Goal: Register for event/course

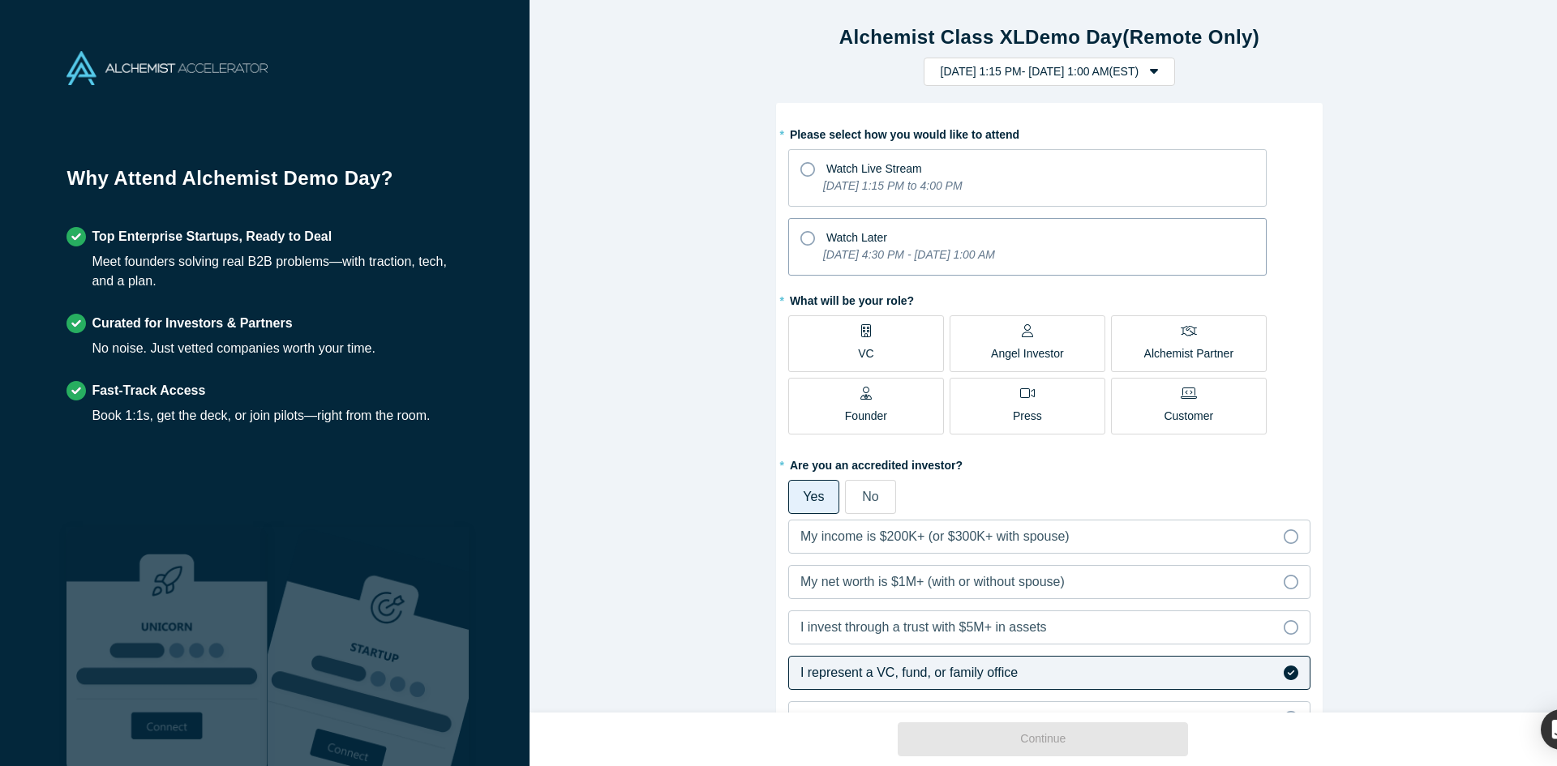
click at [924, 243] on div "Watch Later" at bounding box center [1027, 236] width 454 height 22
click at [0, 0] on input "Watch Later [DATE] 4:30 PM - [DATE] 1:00 AM" at bounding box center [0, 0] width 0 height 0
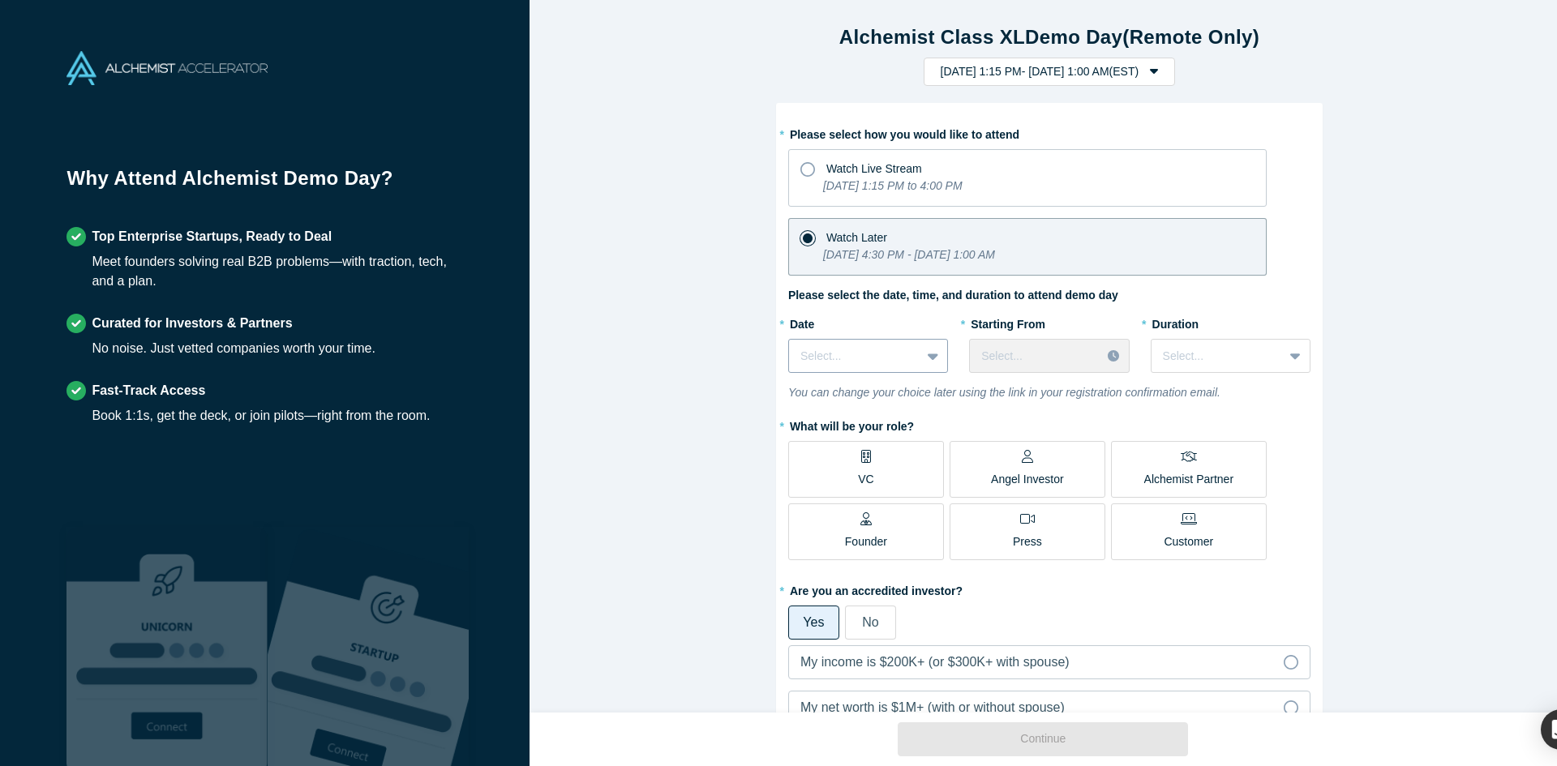
click at [888, 362] on div at bounding box center [854, 356] width 109 height 20
click at [889, 393] on div "[DATE]" at bounding box center [868, 397] width 160 height 30
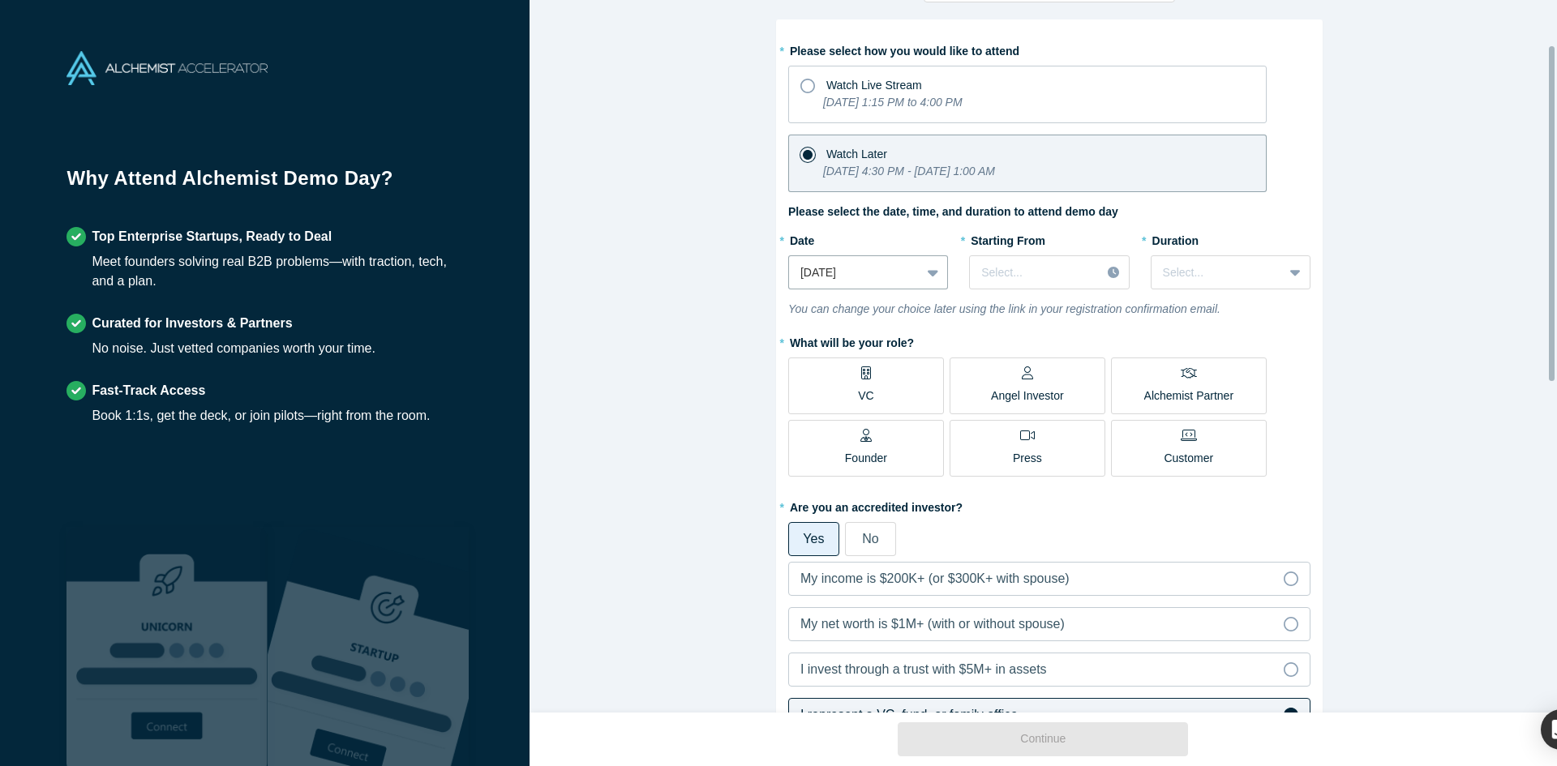
scroll to position [81, 0]
click at [1038, 272] on div at bounding box center [1035, 275] width 108 height 20
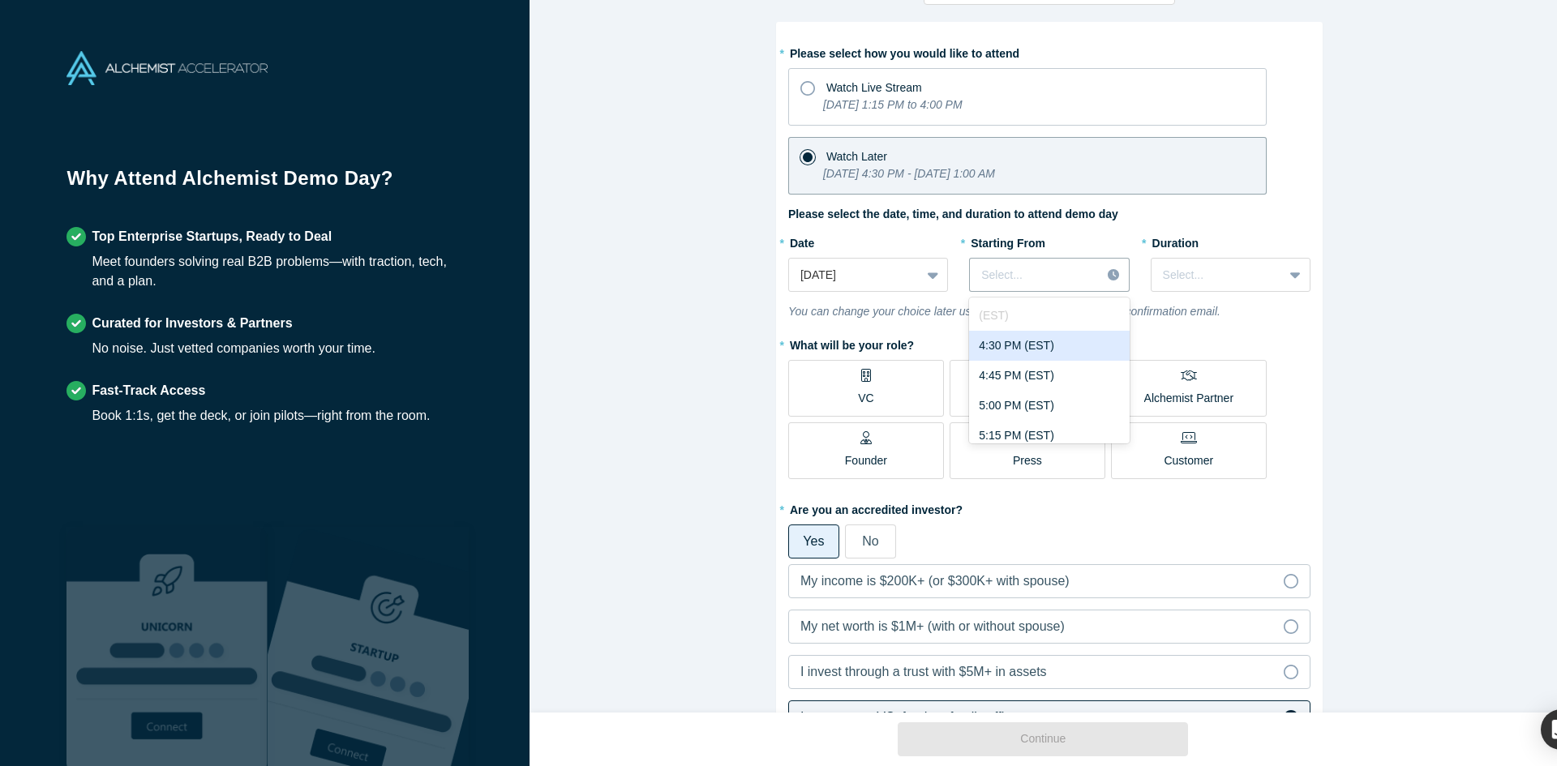
click at [1043, 346] on div "4:30 PM (EST)" at bounding box center [1049, 346] width 160 height 30
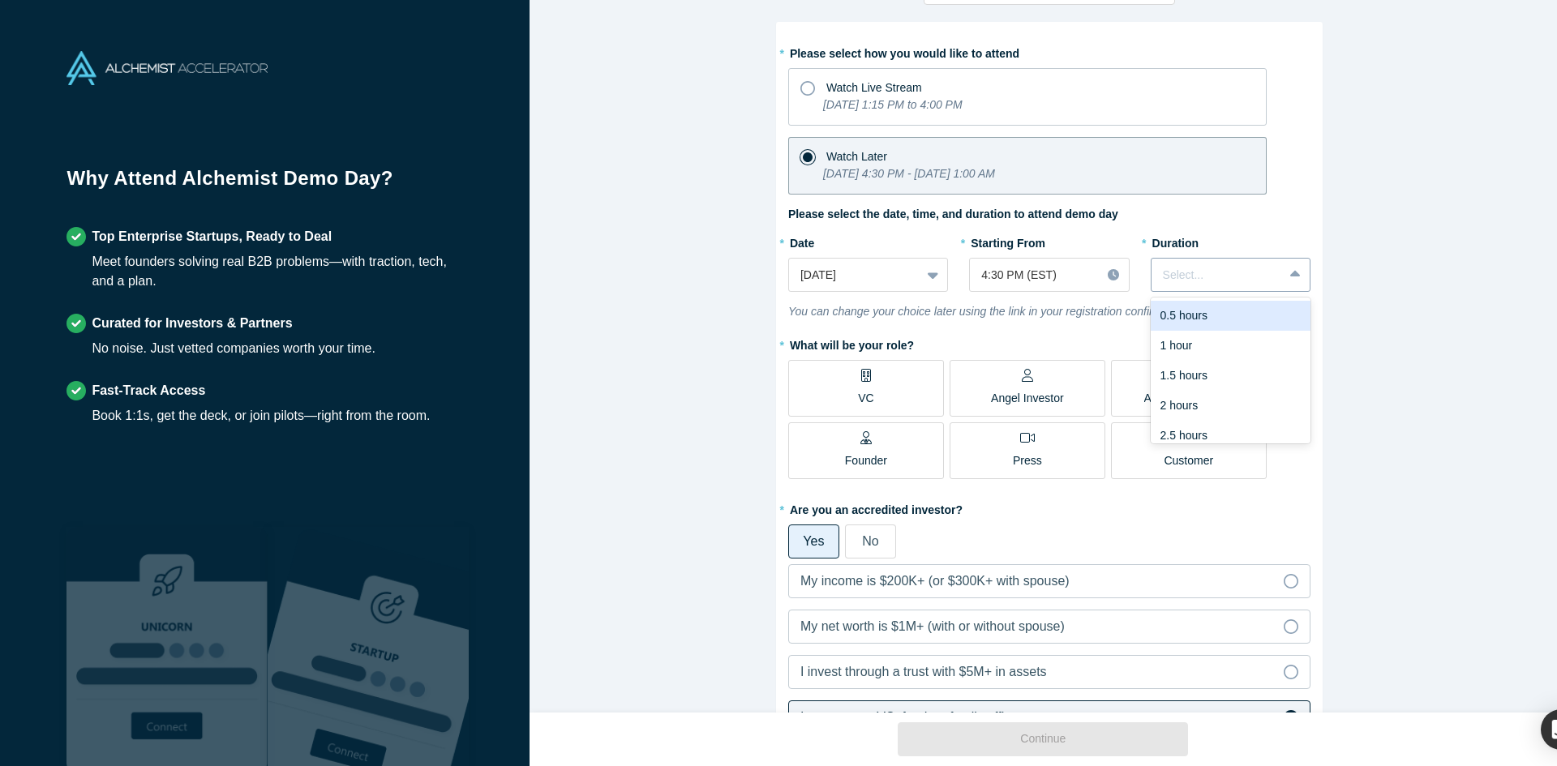
click at [1207, 277] on div at bounding box center [1217, 275] width 109 height 20
click at [1000, 278] on div at bounding box center [1035, 275] width 108 height 20
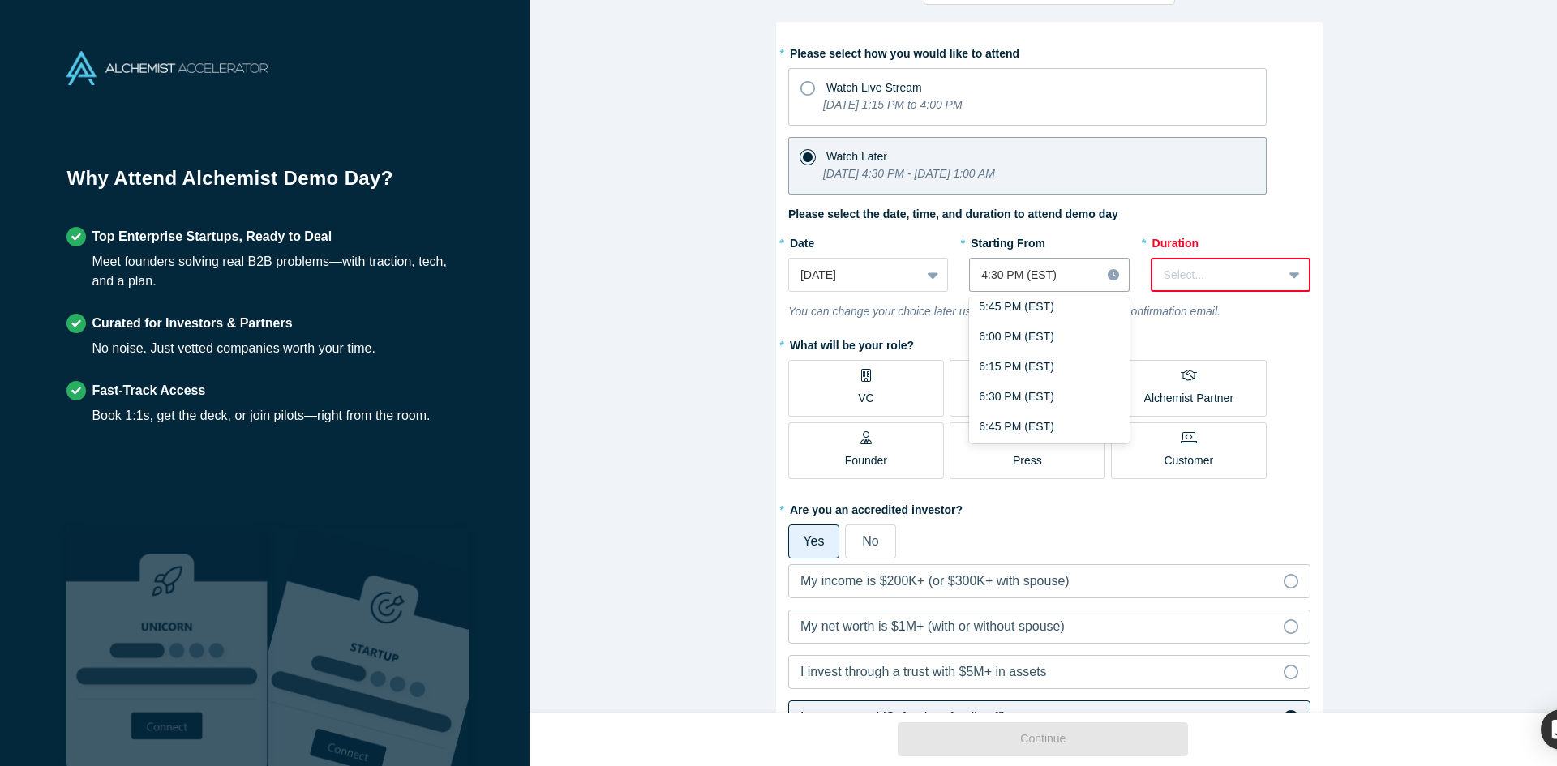
scroll to position [0, 0]
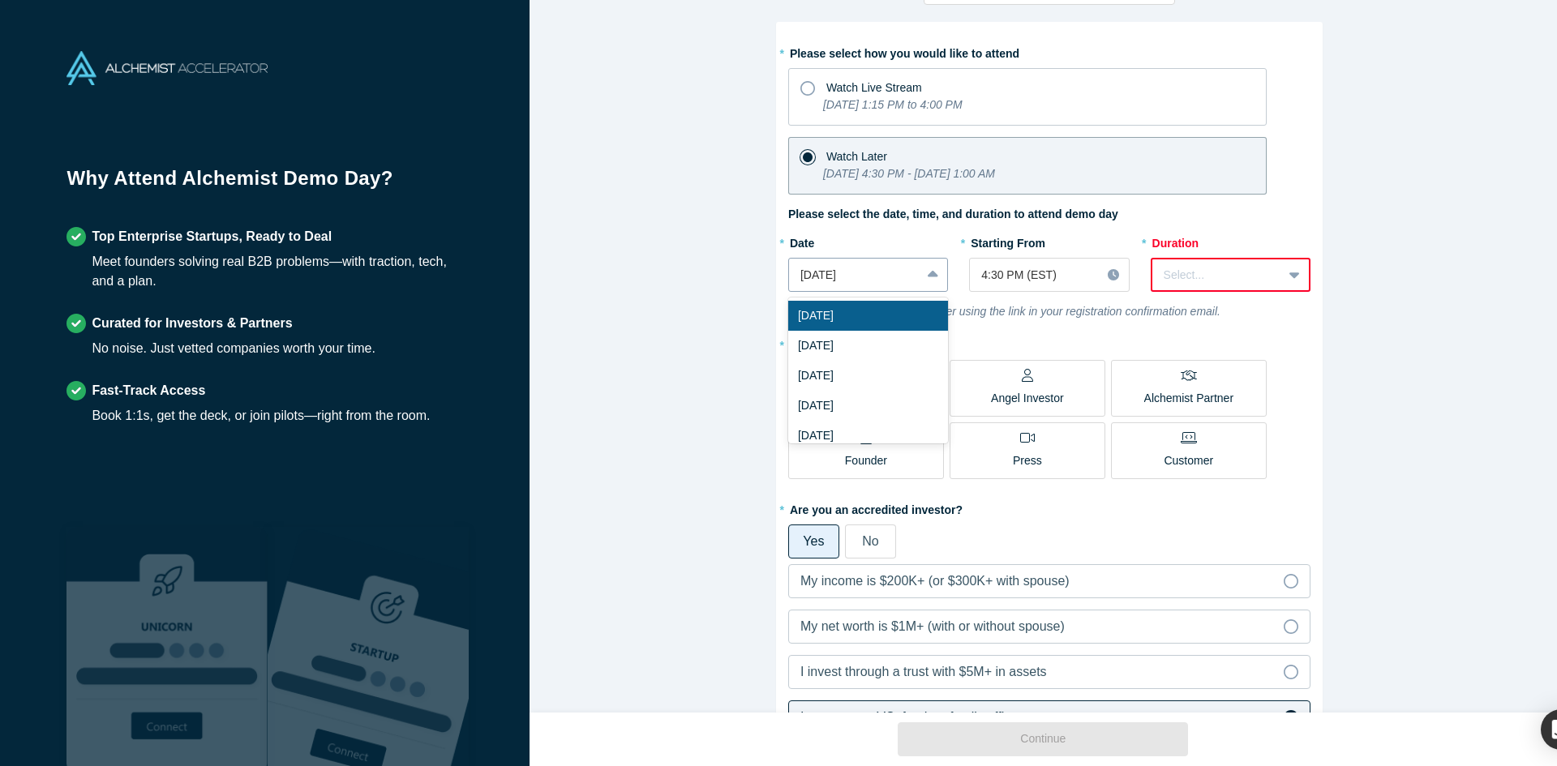
click at [884, 280] on div at bounding box center [854, 275] width 109 height 20
click at [850, 375] on div "[DATE]" at bounding box center [868, 376] width 160 height 30
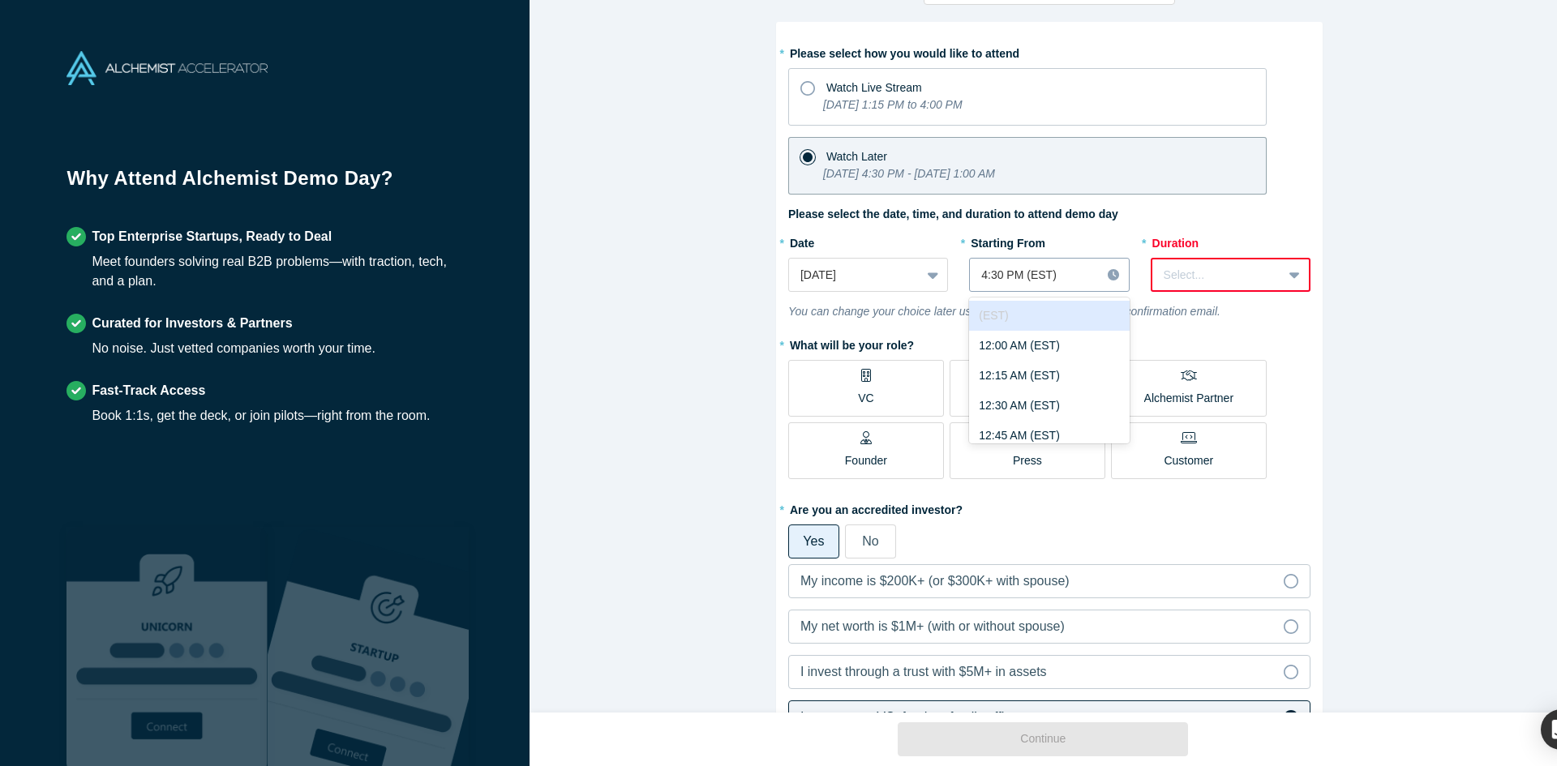
click at [1006, 272] on div at bounding box center [1035, 275] width 108 height 20
click at [1057, 371] on div "9:00 AM (EST)" at bounding box center [1049, 372] width 160 height 30
click at [1176, 285] on div at bounding box center [1217, 275] width 107 height 20
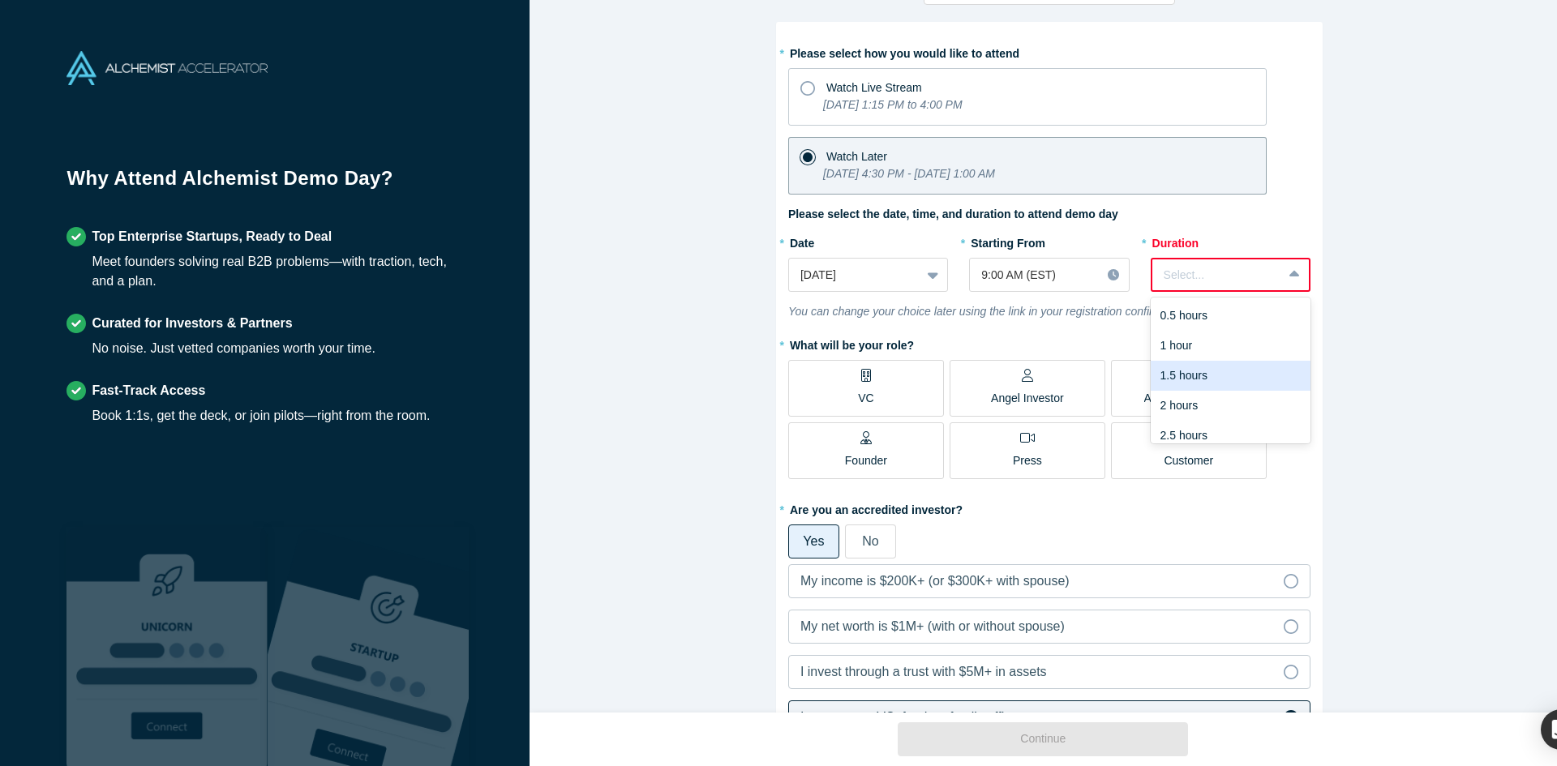
scroll to position [41, 0]
click at [1199, 424] on div "3 hours" at bounding box center [1231, 425] width 160 height 30
click at [924, 384] on label "VC" at bounding box center [866, 388] width 156 height 57
click at [0, 0] on input "VC" at bounding box center [0, 0] width 0 height 0
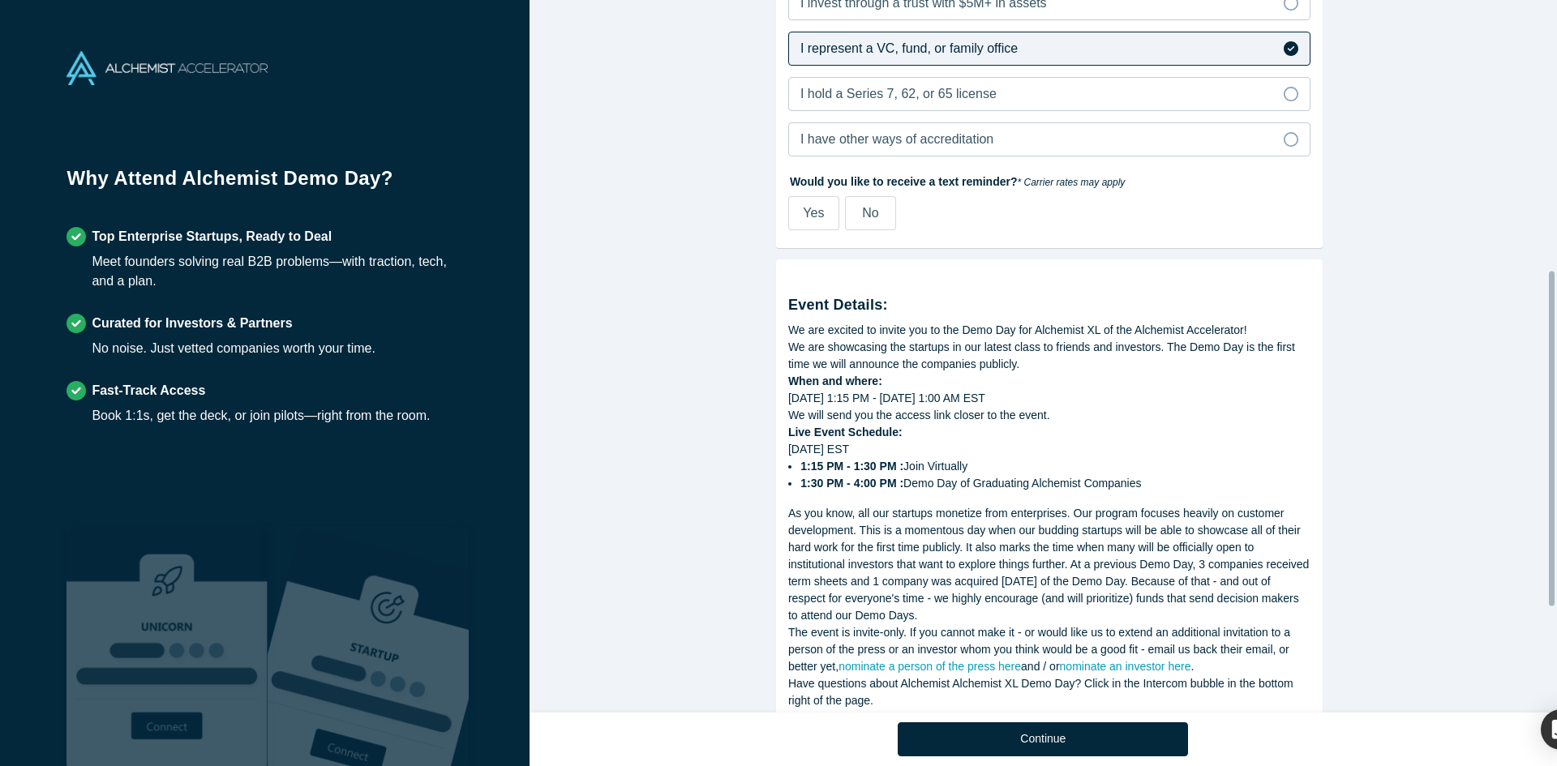
scroll to position [799, 0]
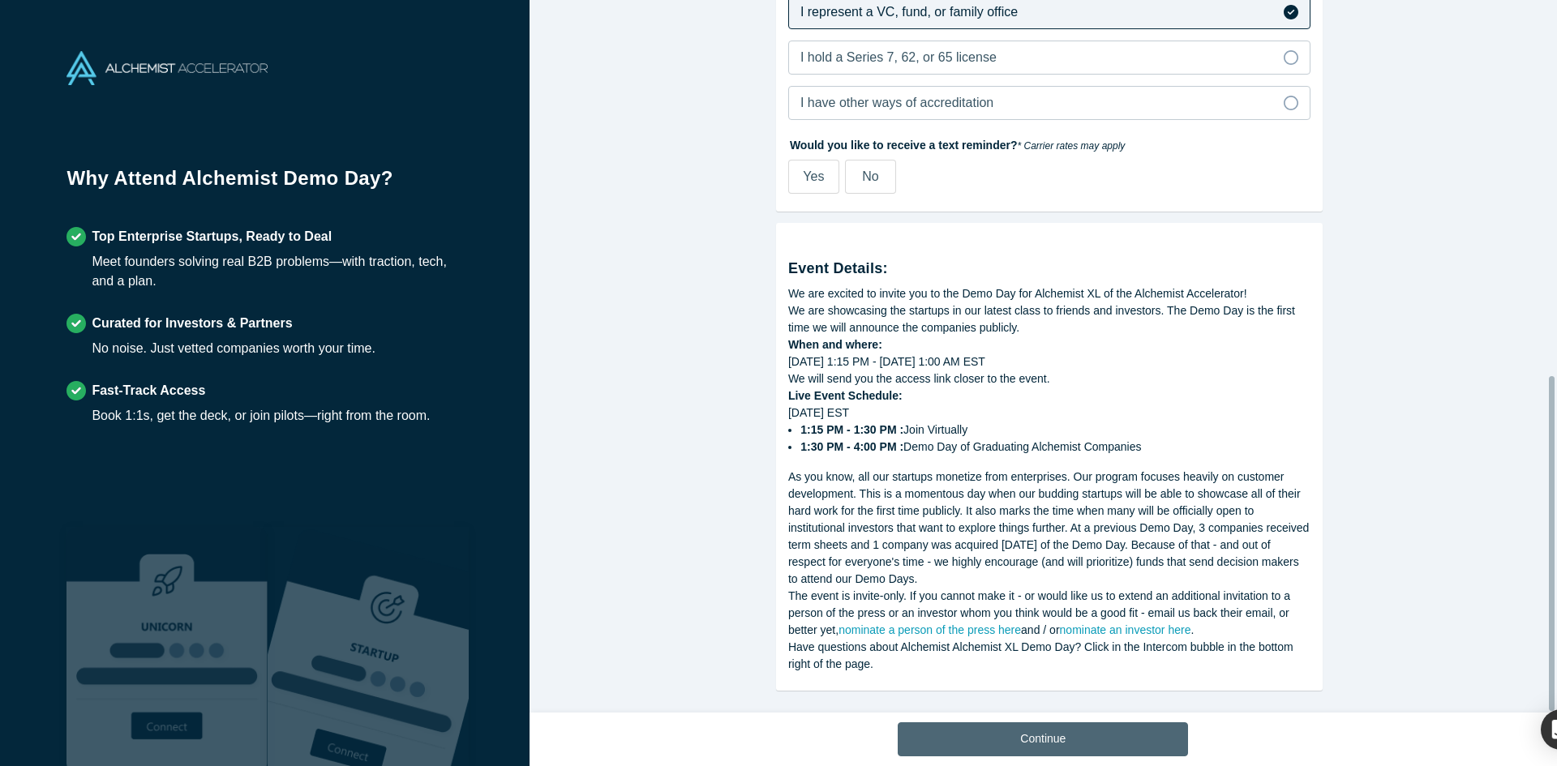
click at [1095, 738] on button "Continue" at bounding box center [1043, 740] width 290 height 34
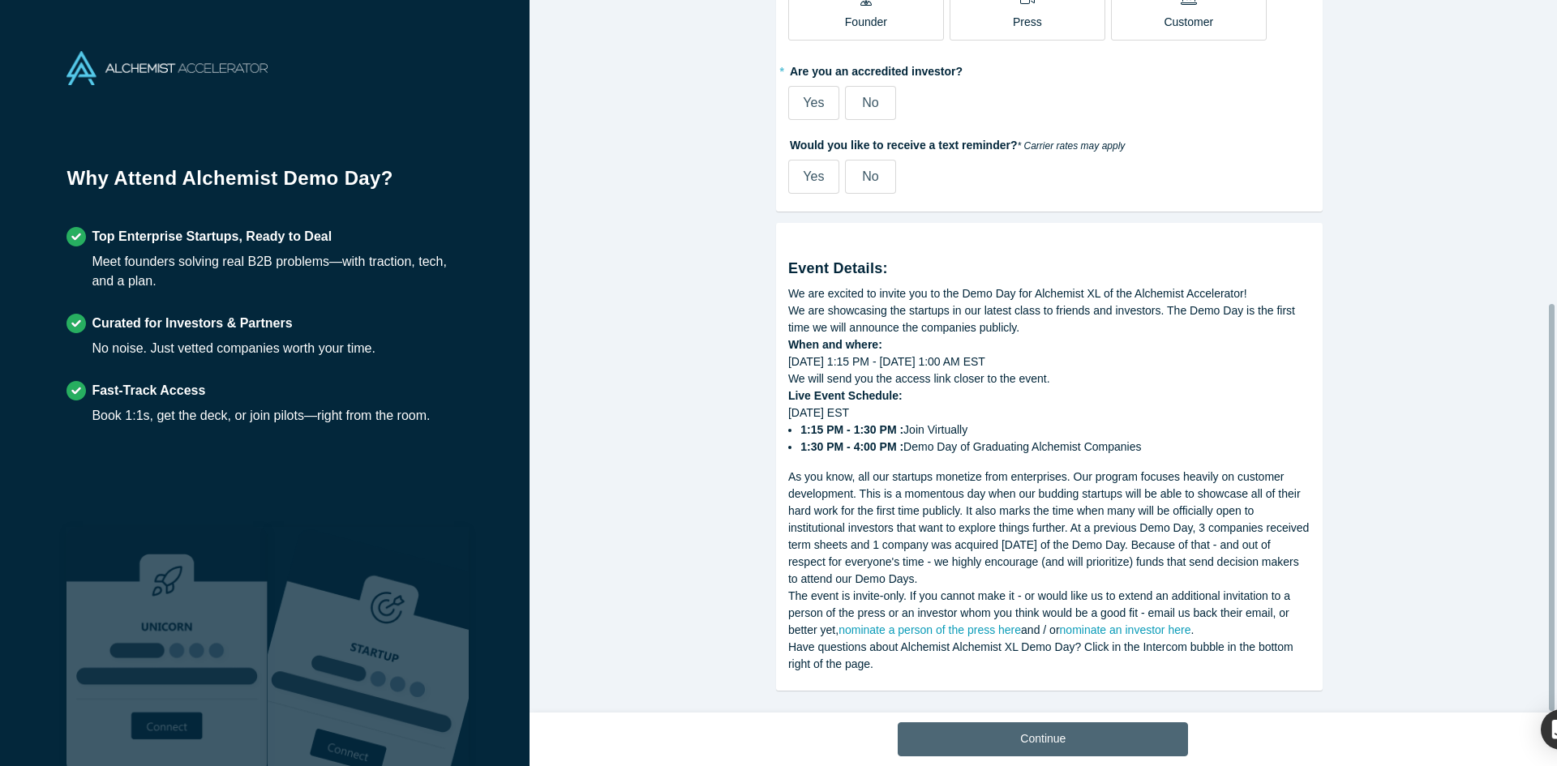
scroll to position [532, 0]
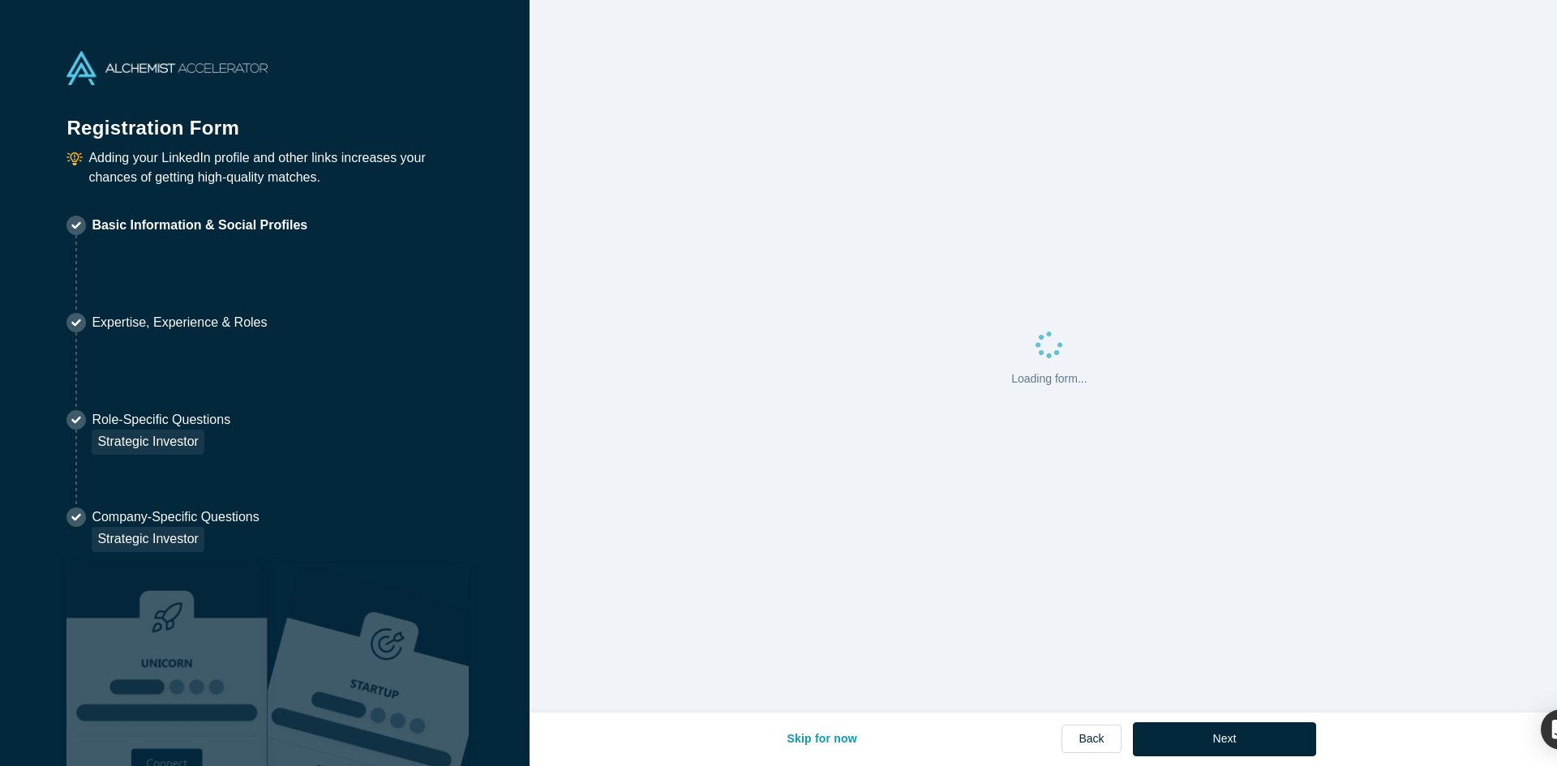
select select "US"
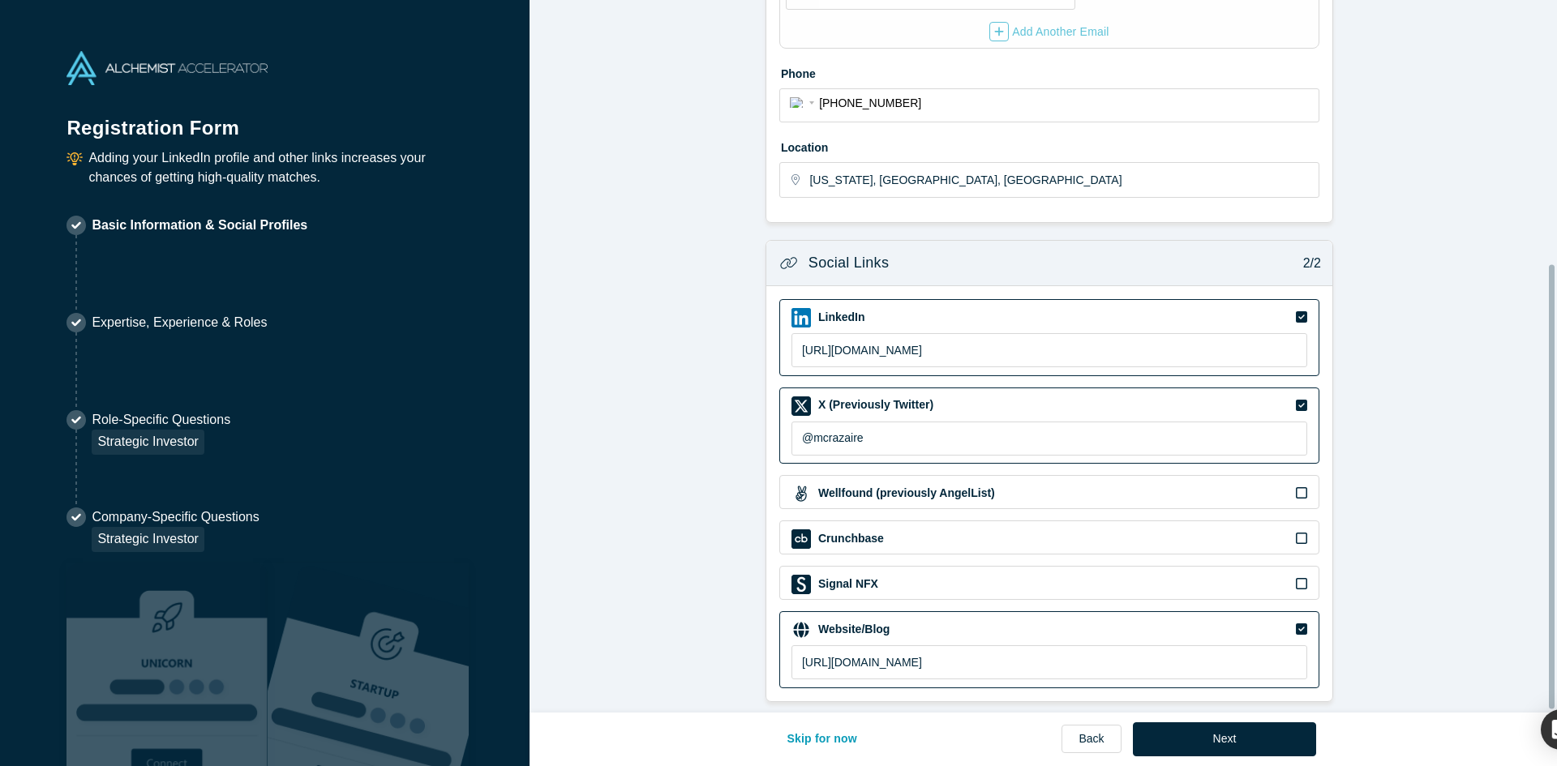
scroll to position [427, 0]
click at [1296, 400] on icon at bounding box center [1301, 405] width 11 height 11
click at [0, 0] on input "checkbox" at bounding box center [0, 0] width 0 height 0
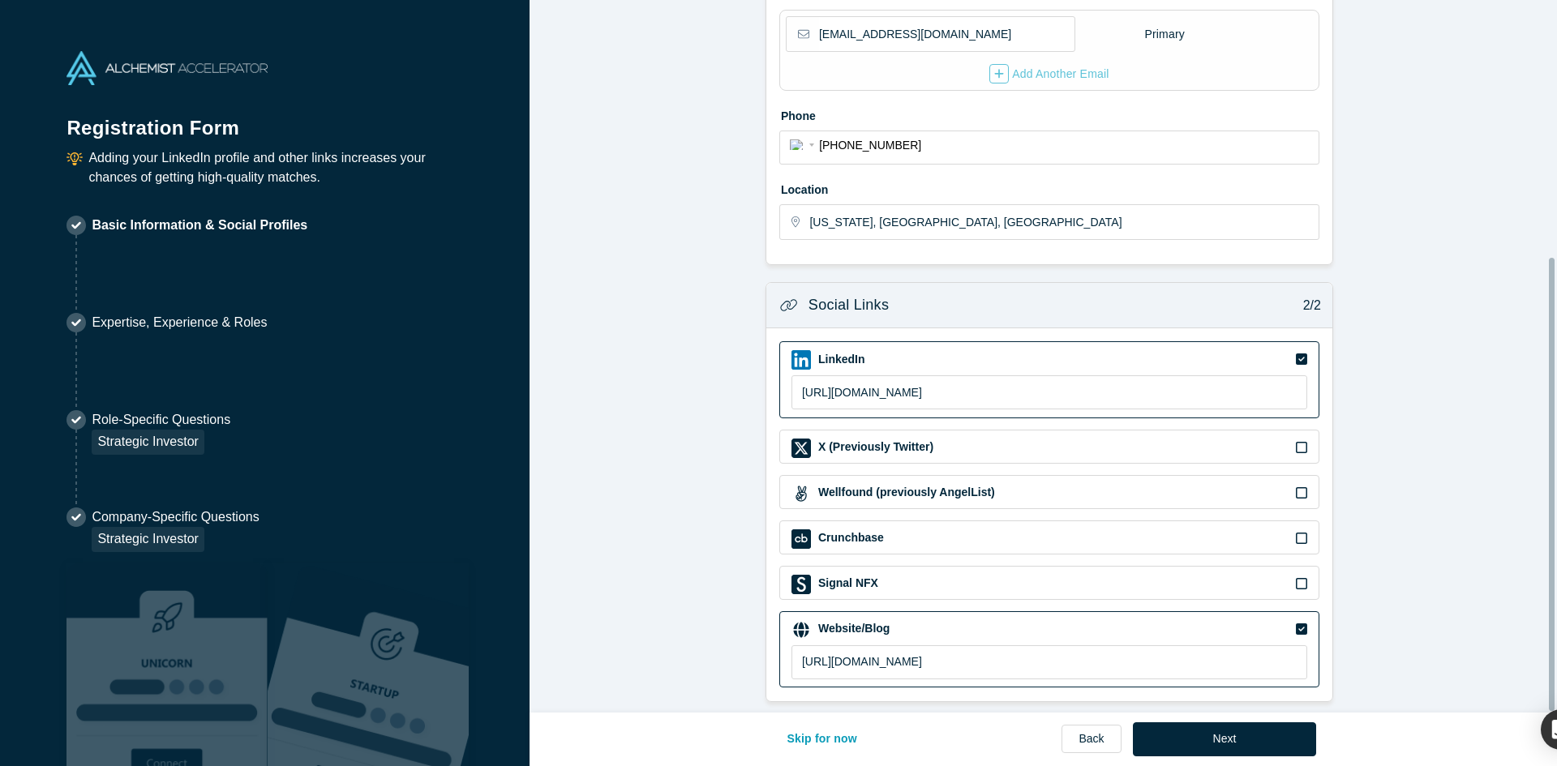
scroll to position [384, 0]
click at [1246, 735] on button "Next" at bounding box center [1225, 740] width 184 height 34
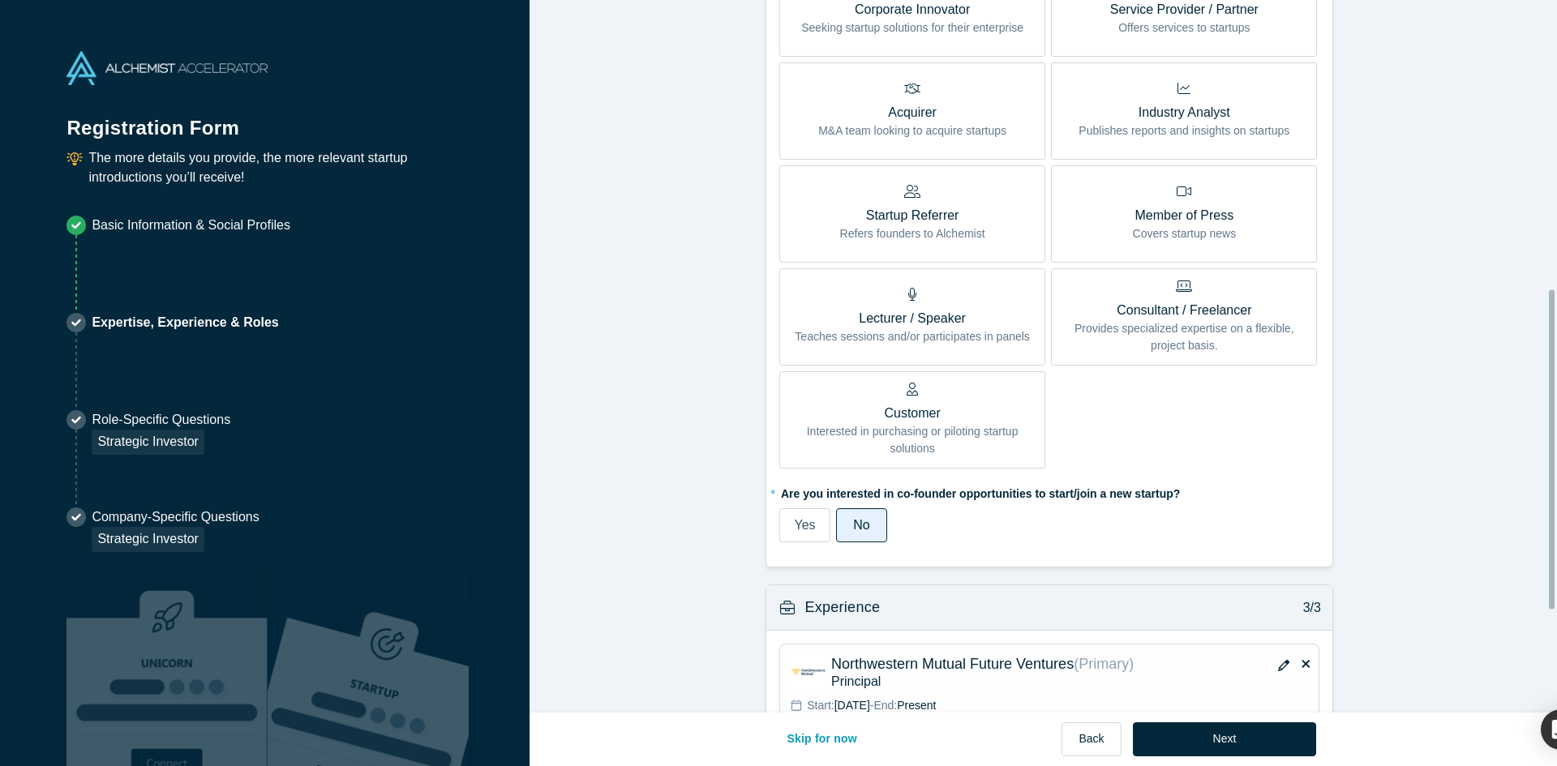
scroll to position [873, 0]
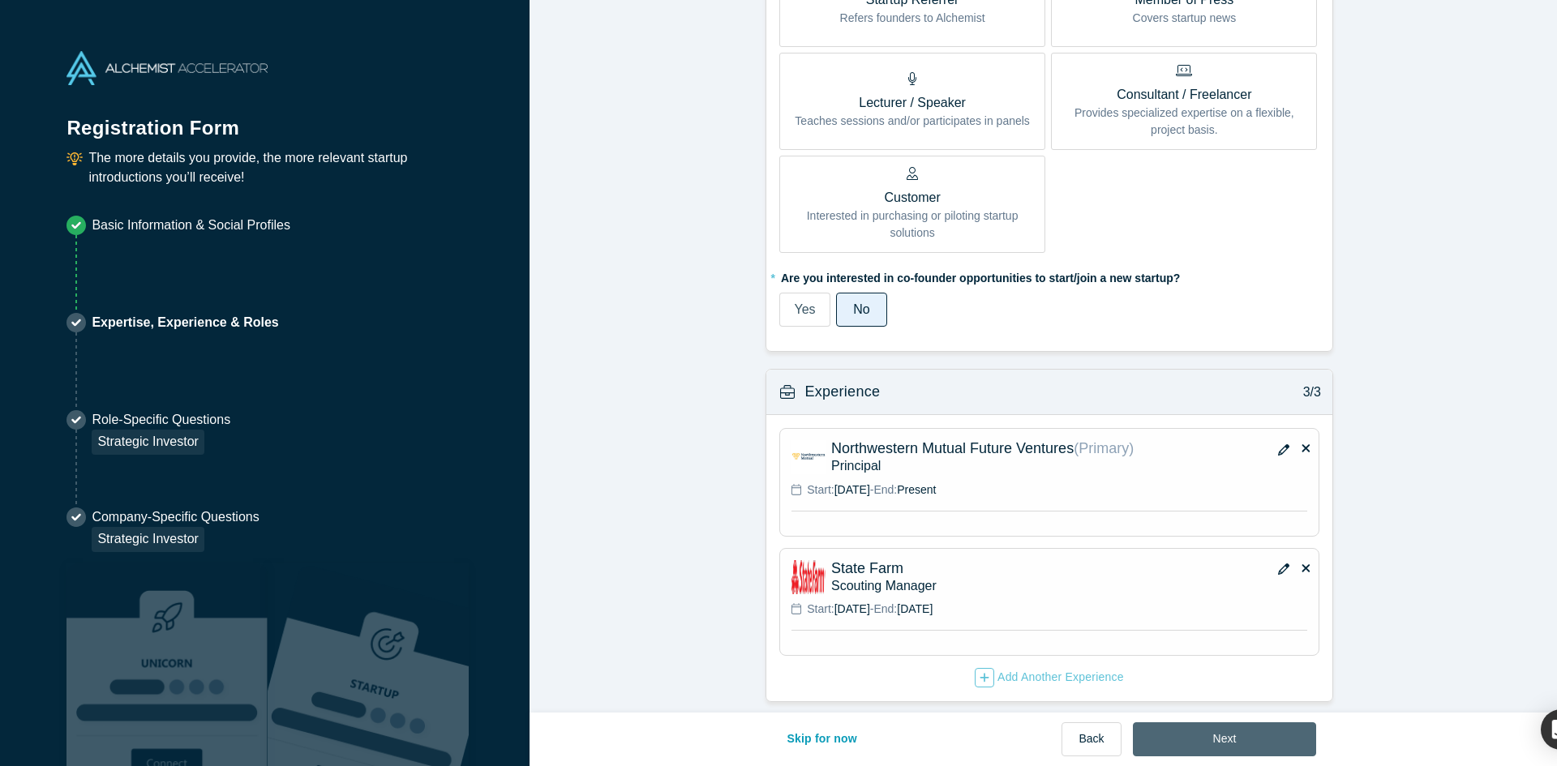
click at [1240, 731] on button "Next" at bounding box center [1225, 740] width 184 height 34
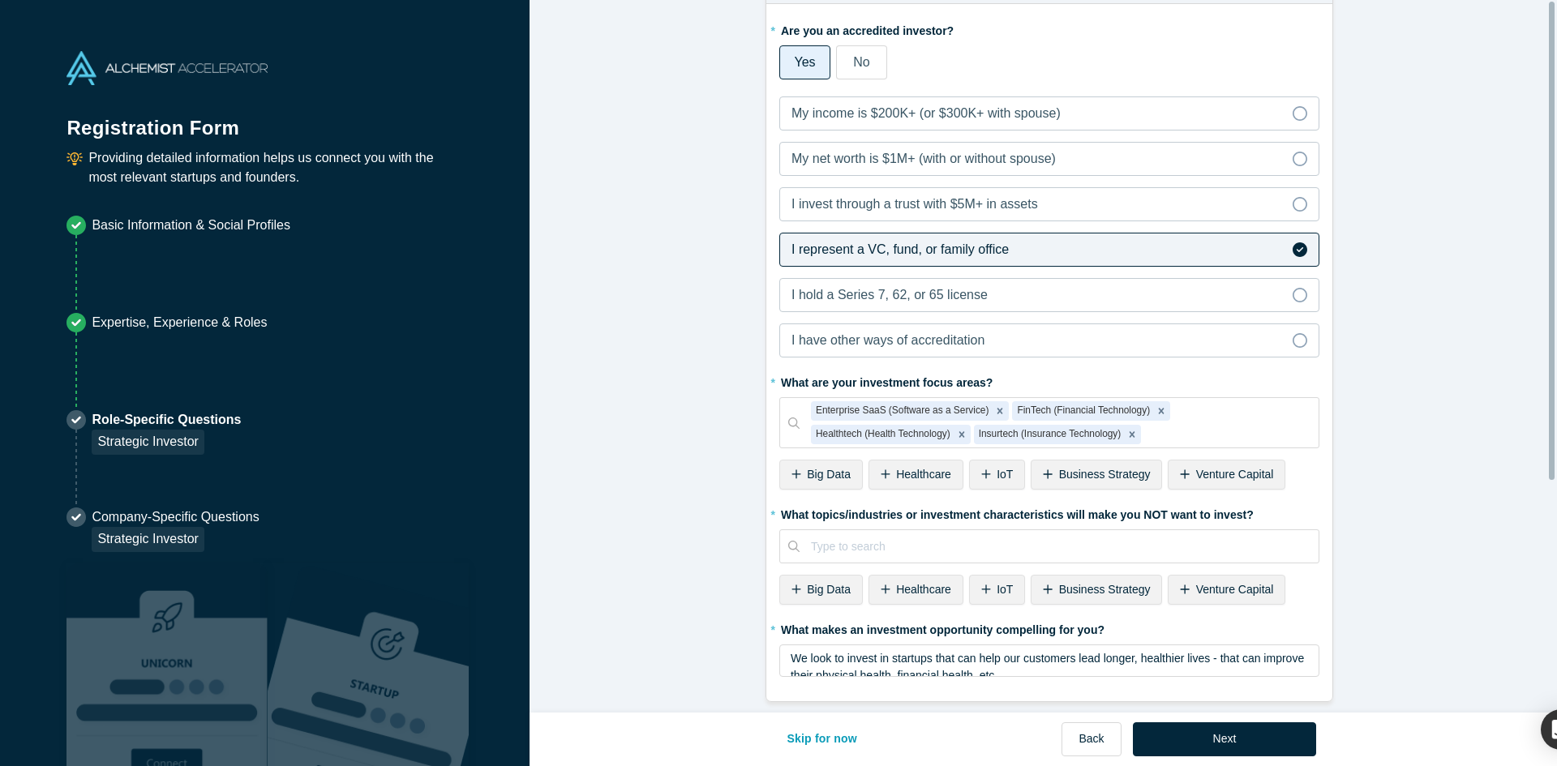
scroll to position [0, 0]
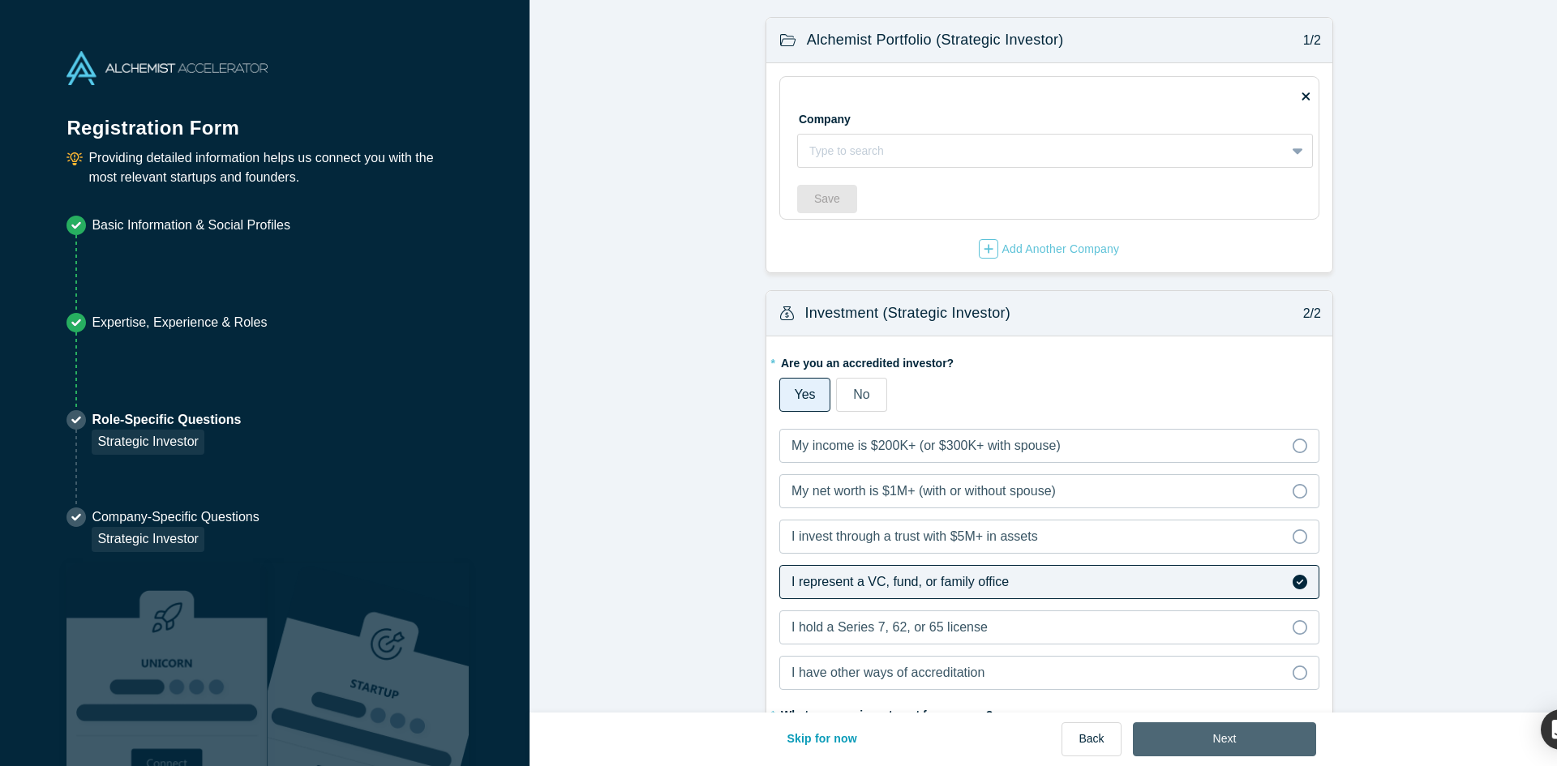
click at [1231, 748] on button "Next" at bounding box center [1225, 740] width 184 height 34
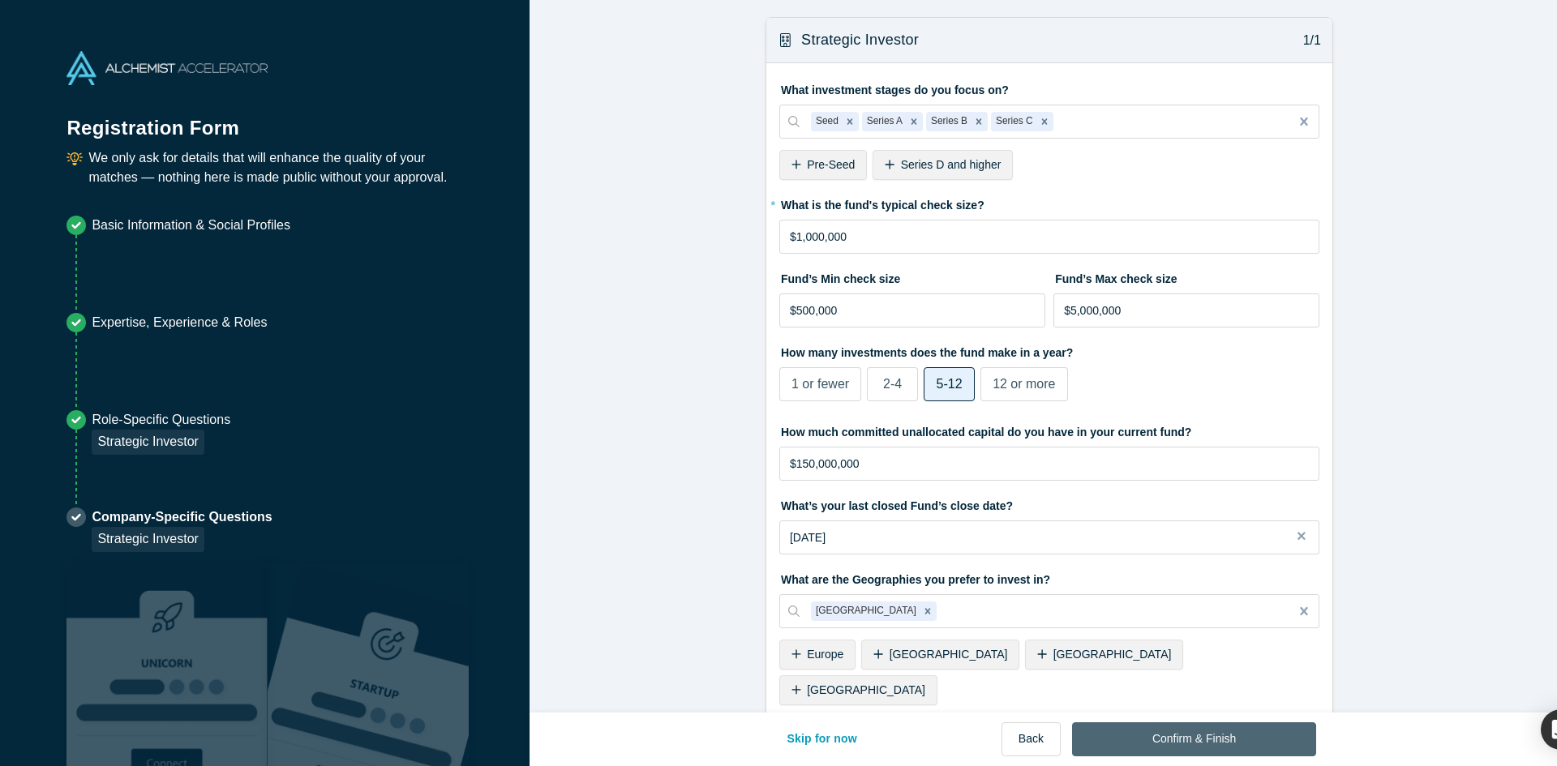
click at [1231, 748] on button "Confirm & Finish" at bounding box center [1194, 740] width 244 height 34
